Goal: Information Seeking & Learning: Learn about a topic

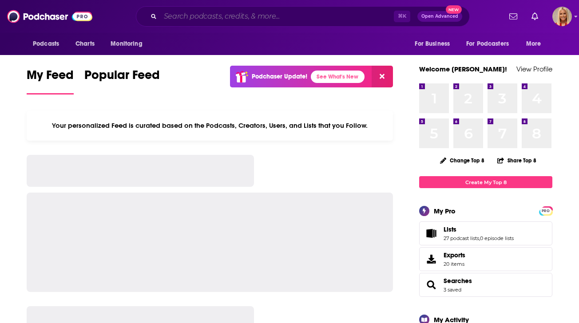
click at [260, 16] on input "Search podcasts, credits, & more..." at bounding box center [277, 16] width 234 height 14
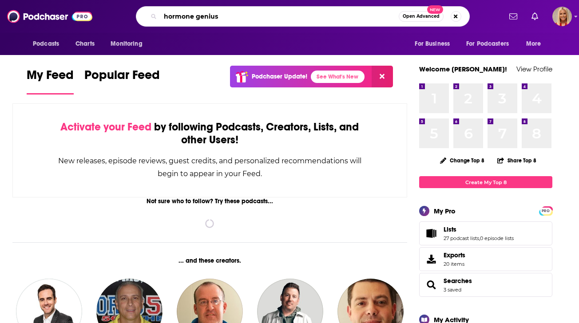
type input "hormone genius"
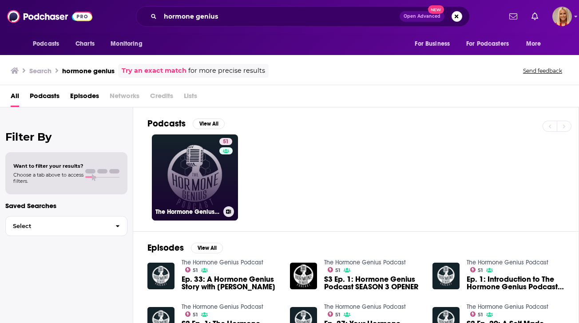
click at [211, 179] on link "51 The Hormone Genius Podcast" at bounding box center [195, 178] width 86 height 86
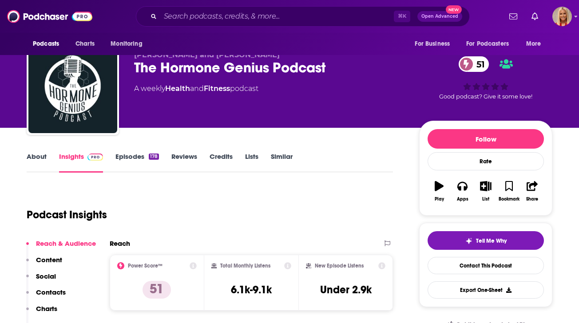
scroll to position [23, 0]
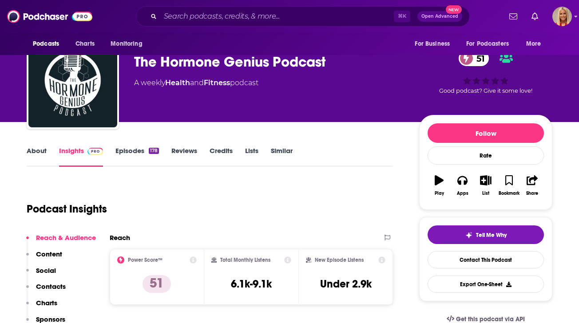
click at [33, 151] on link "About" at bounding box center [37, 157] width 20 height 20
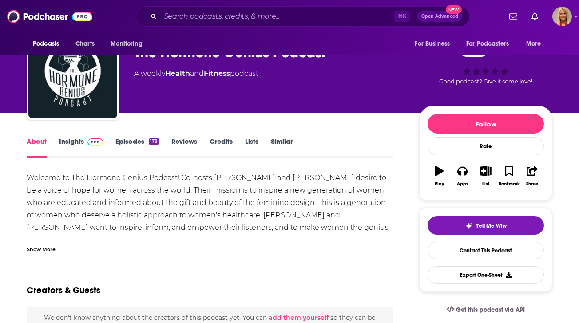
scroll to position [41, 0]
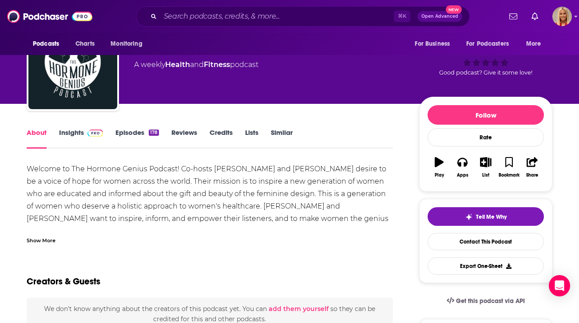
click at [138, 131] on link "Episodes 178" at bounding box center [137, 138] width 44 height 20
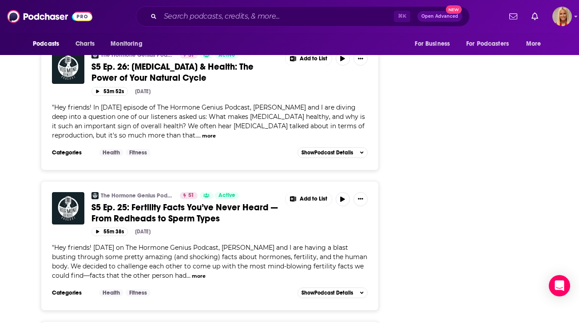
scroll to position [2263, 0]
